Goal: Use online tool/utility: Utilize a website feature to perform a specific function

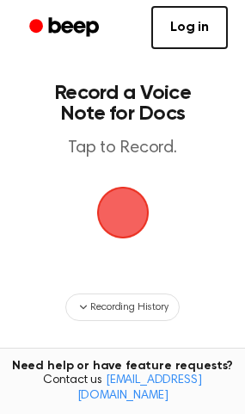
click at [121, 202] on span "button" at bounding box center [123, 212] width 72 height 72
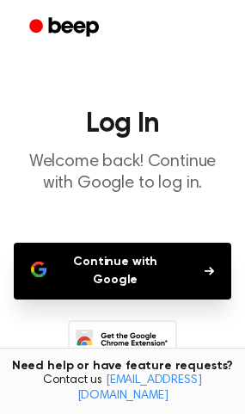
click at [90, 259] on button "Continue with Google" at bounding box center [123, 270] width 218 height 57
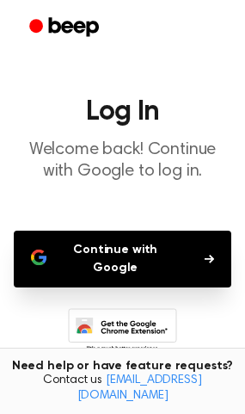
scroll to position [113, 0]
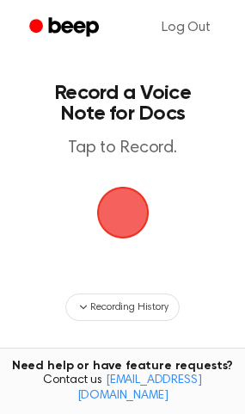
click at [120, 200] on span "button" at bounding box center [123, 212] width 71 height 71
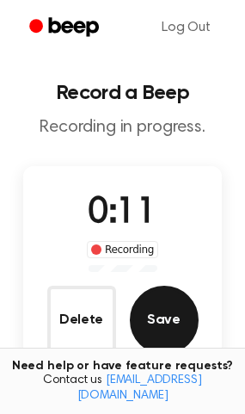
click at [178, 316] on button "Save" at bounding box center [164, 319] width 69 height 69
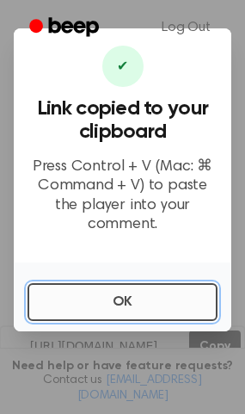
click at [92, 291] on button "OK" at bounding box center [123, 302] width 190 height 38
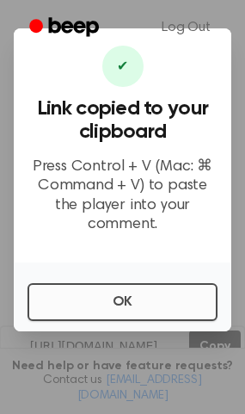
click at [92, 291] on div "Rewind 5 seconds Play Audio Skip 5 seconds" at bounding box center [122, 272] width 109 height 44
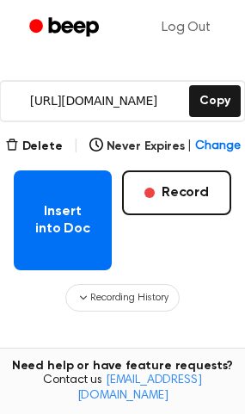
scroll to position [258, 0]
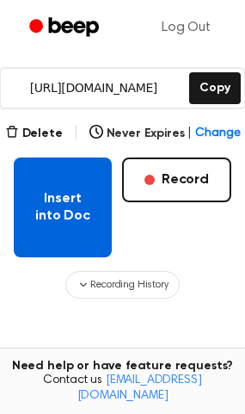
click at [96, 219] on button "Insert into Doc" at bounding box center [63, 207] width 98 height 100
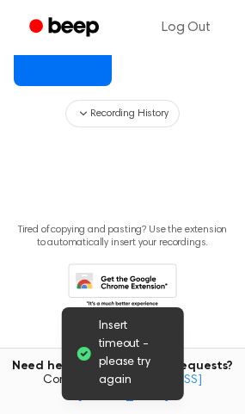
scroll to position [257, 0]
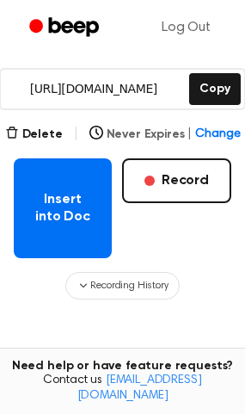
click at [214, 135] on span "Change" at bounding box center [217, 135] width 45 height 18
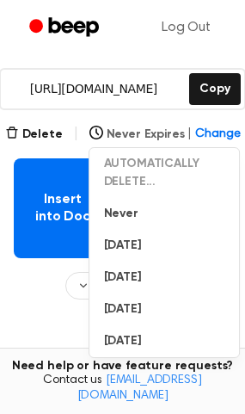
click at [214, 135] on span "Change" at bounding box center [217, 135] width 45 height 18
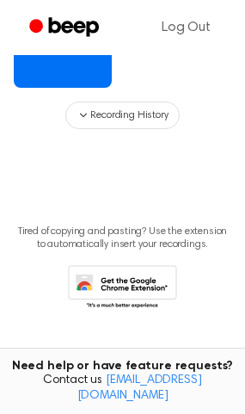
scroll to position [429, 0]
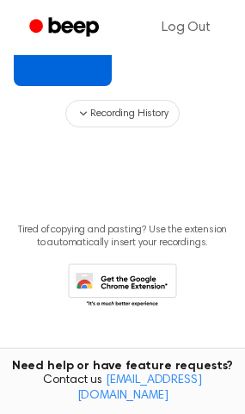
click at [77, 76] on button "Insert into Doc" at bounding box center [63, 36] width 98 height 100
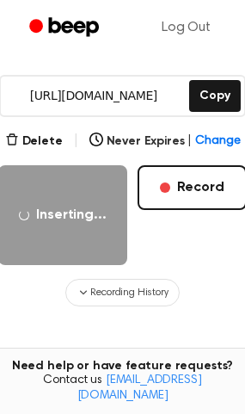
scroll to position [258, 0]
